Goal: Information Seeking & Learning: Learn about a topic

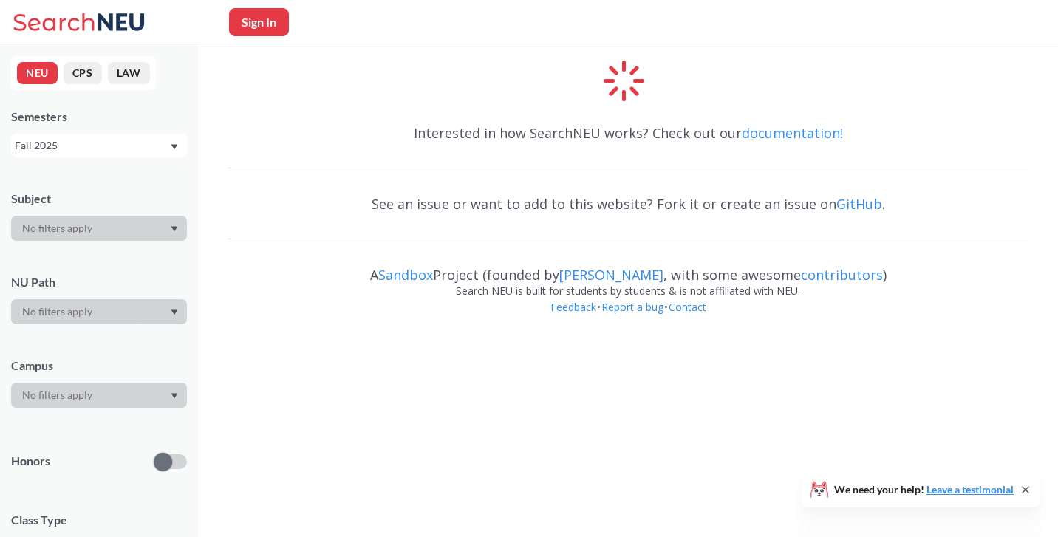
click at [356, 25] on div "Sign In" at bounding box center [529, 22] width 1058 height 44
click at [60, 28] on icon at bounding box center [53, 22] width 81 height 18
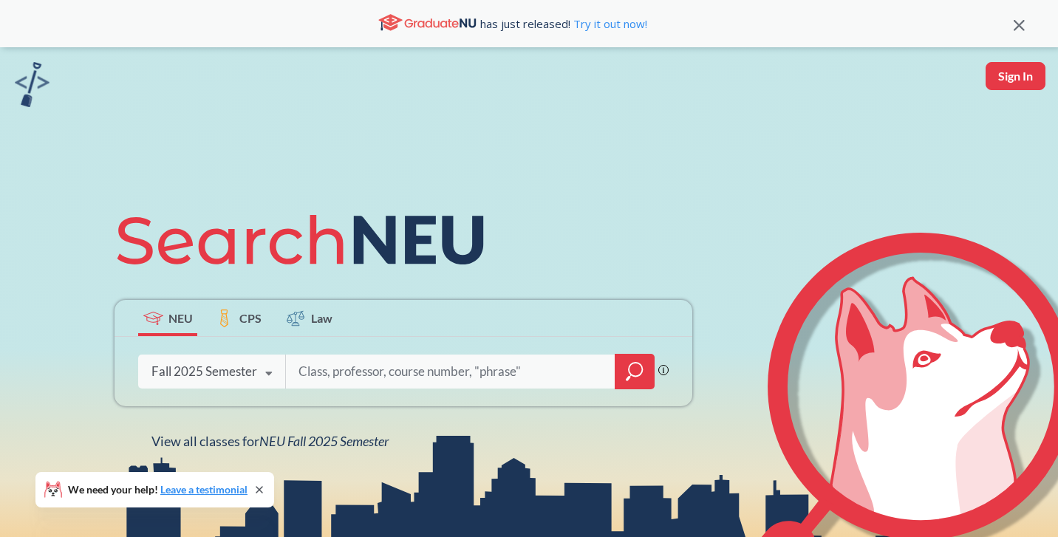
click at [344, 374] on input "search" at bounding box center [450, 371] width 307 height 31
type input "Probability"
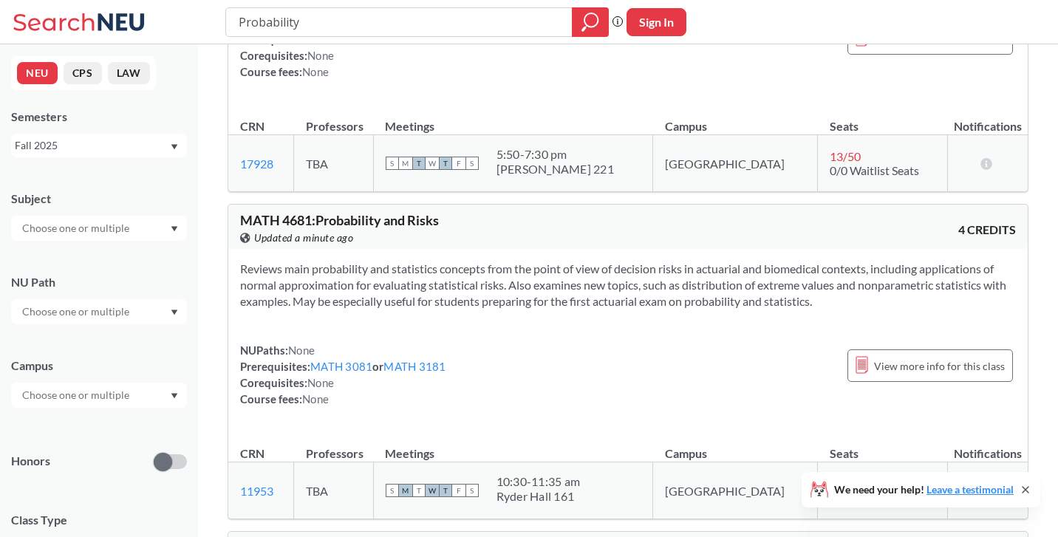
scroll to position [261, 0]
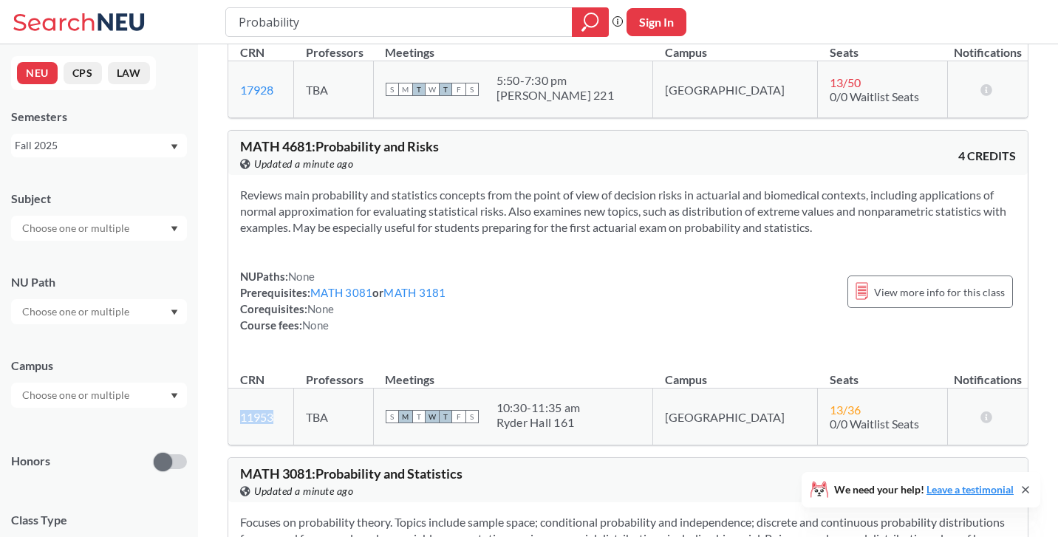
drag, startPoint x: 296, startPoint y: 418, endPoint x: 237, endPoint y: 421, distance: 59.2
click at [238, 421] on td "11953 View this section on Banner." at bounding box center [261, 416] width 66 height 57
copy link "11953"
click at [378, 244] on div "Reviews main probability and statistics concepts from the point of view of deci…" at bounding box center [627, 266] width 799 height 182
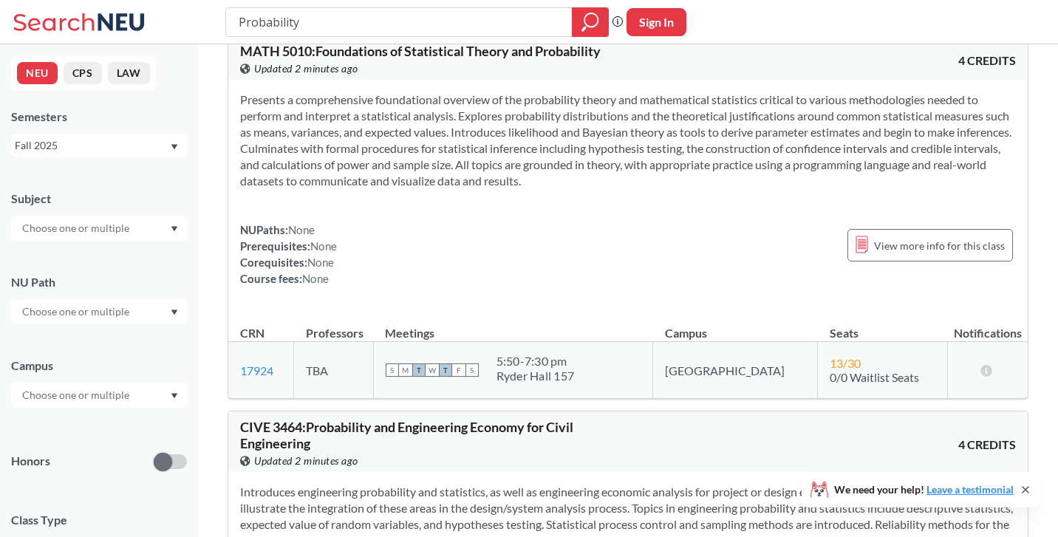
scroll to position [3874, 0]
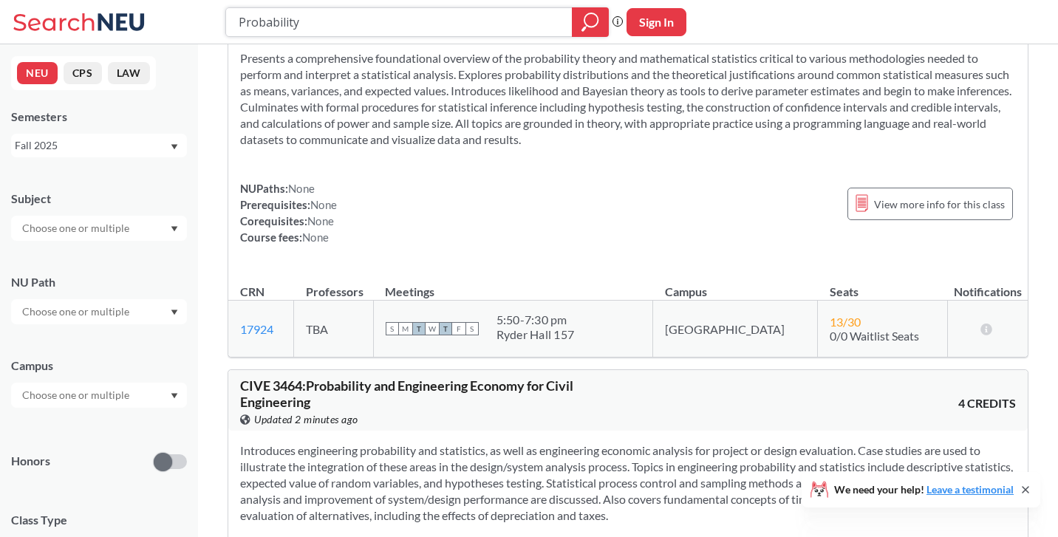
click at [471, 11] on input "Probability" at bounding box center [399, 22] width 324 height 25
type input "math"
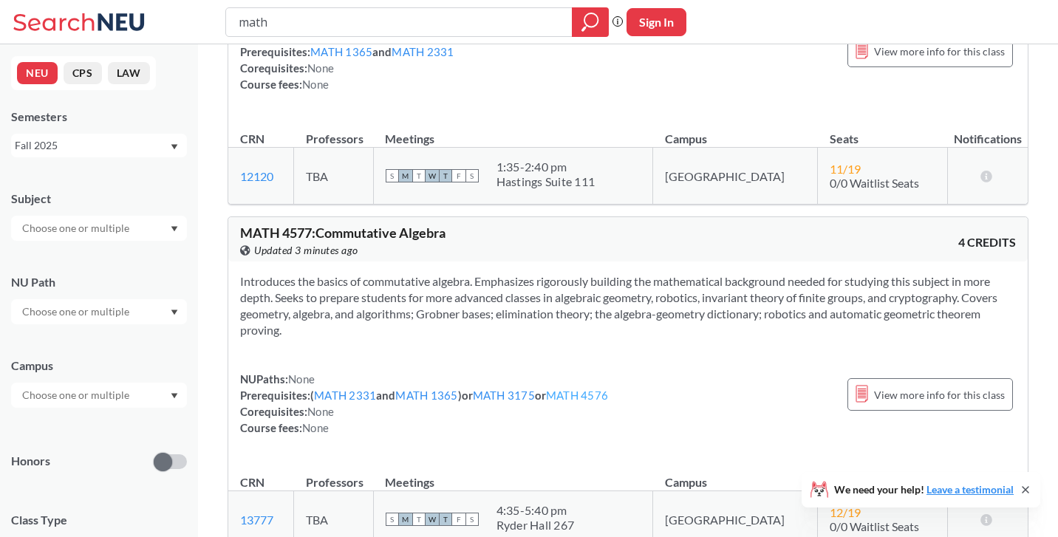
scroll to position [6296, 0]
drag, startPoint x: 292, startPoint y: 426, endPoint x: 233, endPoint y: 426, distance: 59.1
click at [233, 493] on td "13777 View this section on Banner." at bounding box center [261, 521] width 66 height 57
copy link "13777"
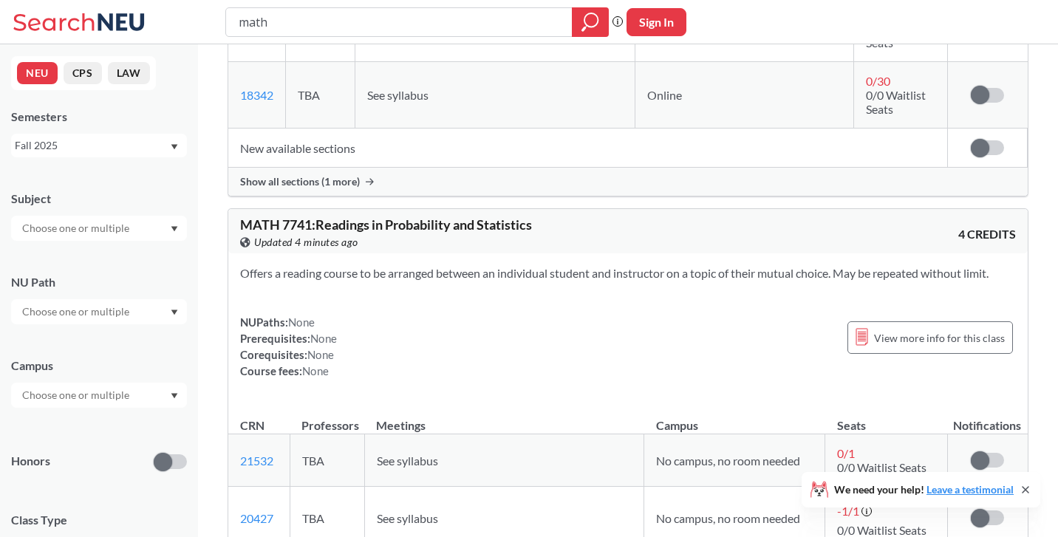
scroll to position [8343, 0]
